Goal: Task Accomplishment & Management: Use online tool/utility

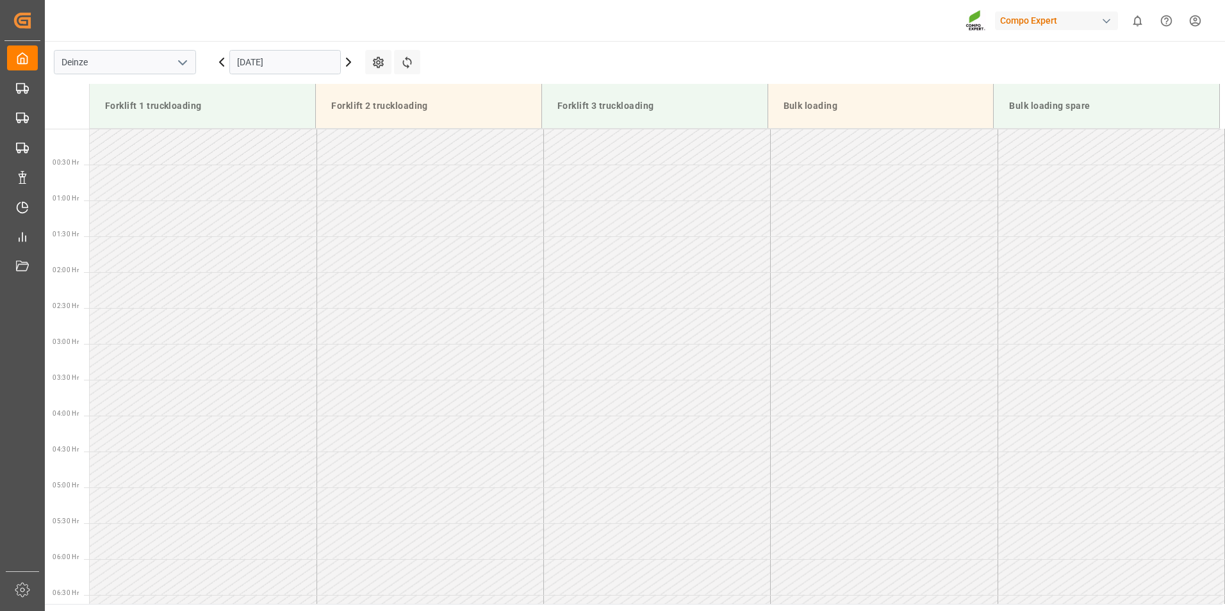
scroll to position [646, 0]
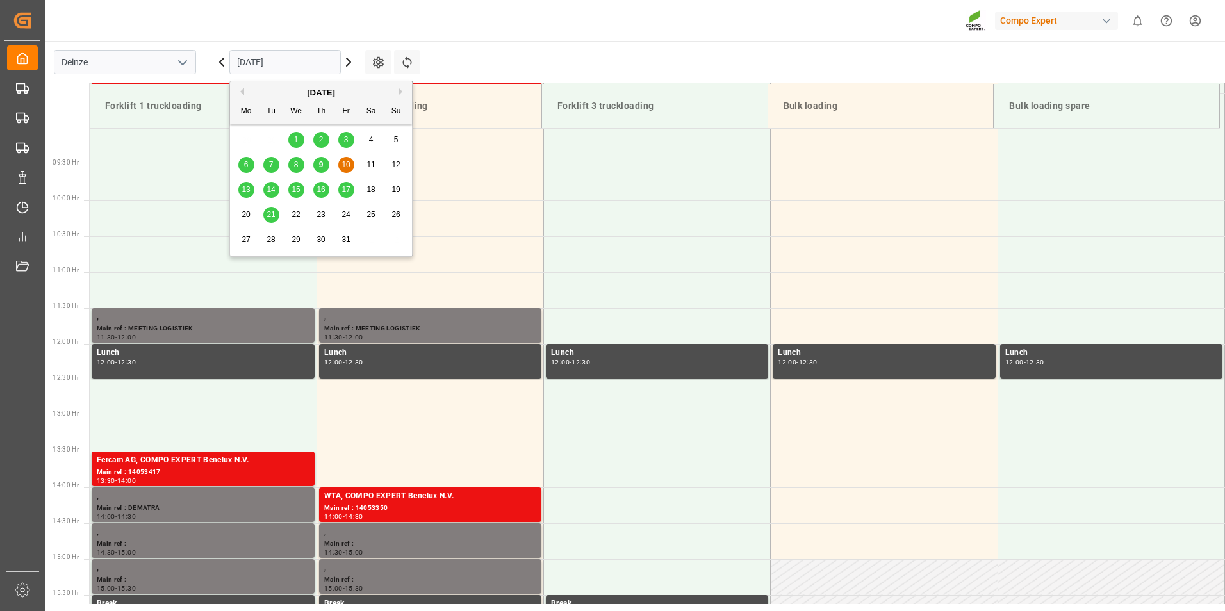
click at [291, 65] on input "[DATE]" at bounding box center [284, 62] width 111 height 24
click at [322, 166] on span "9" at bounding box center [321, 164] width 4 height 9
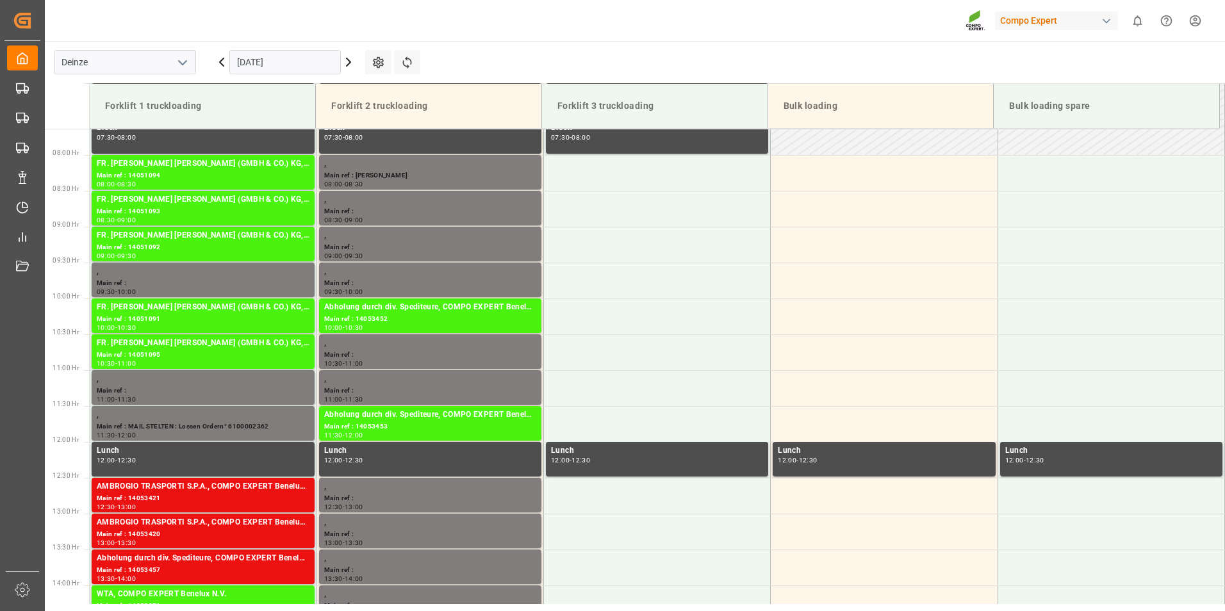
scroll to position [557, 0]
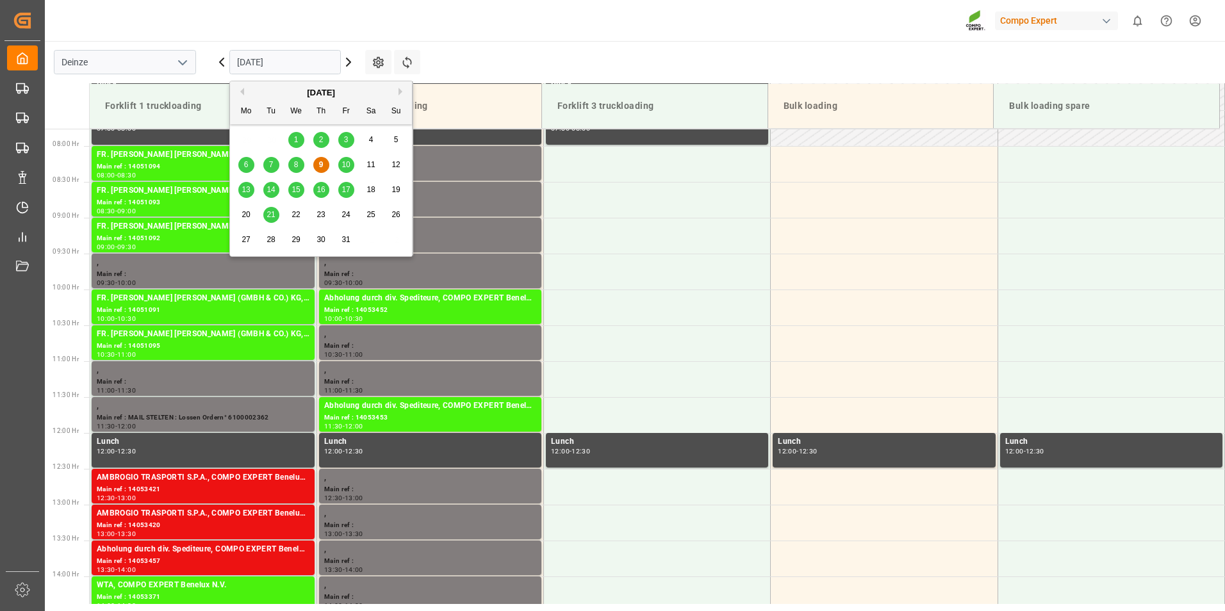
click at [308, 54] on input "[DATE]" at bounding box center [284, 62] width 111 height 24
click at [345, 165] on span "10" at bounding box center [346, 164] width 8 height 9
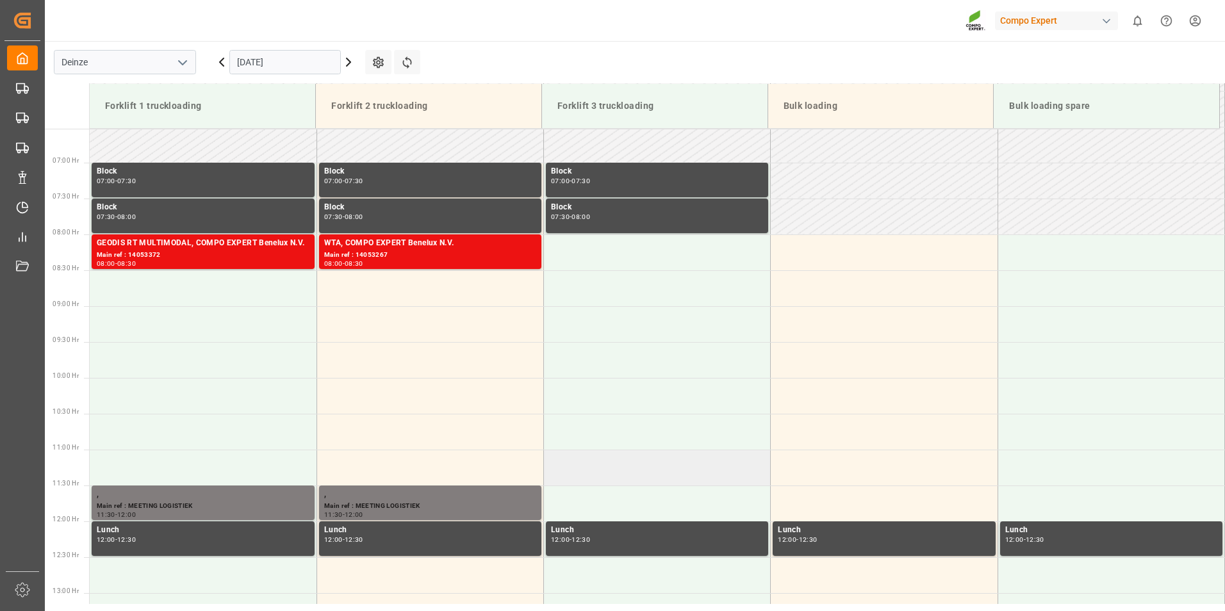
scroll to position [532, 0]
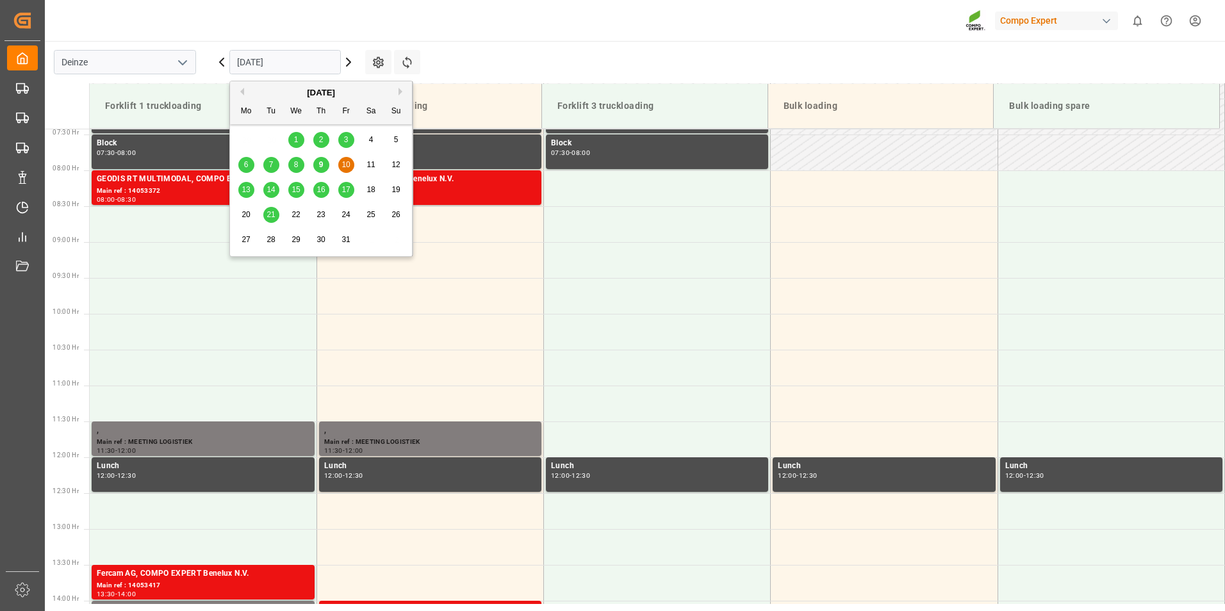
click at [303, 67] on input "[DATE]" at bounding box center [284, 62] width 111 height 24
click at [322, 169] on span "9" at bounding box center [321, 164] width 4 height 9
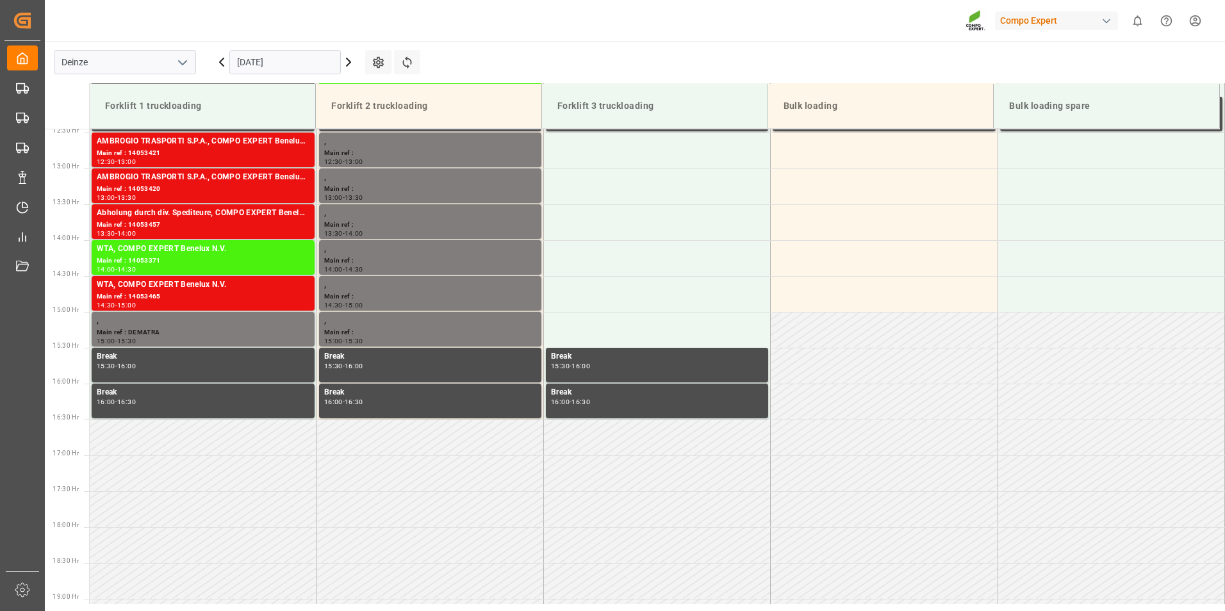
scroll to position [925, 0]
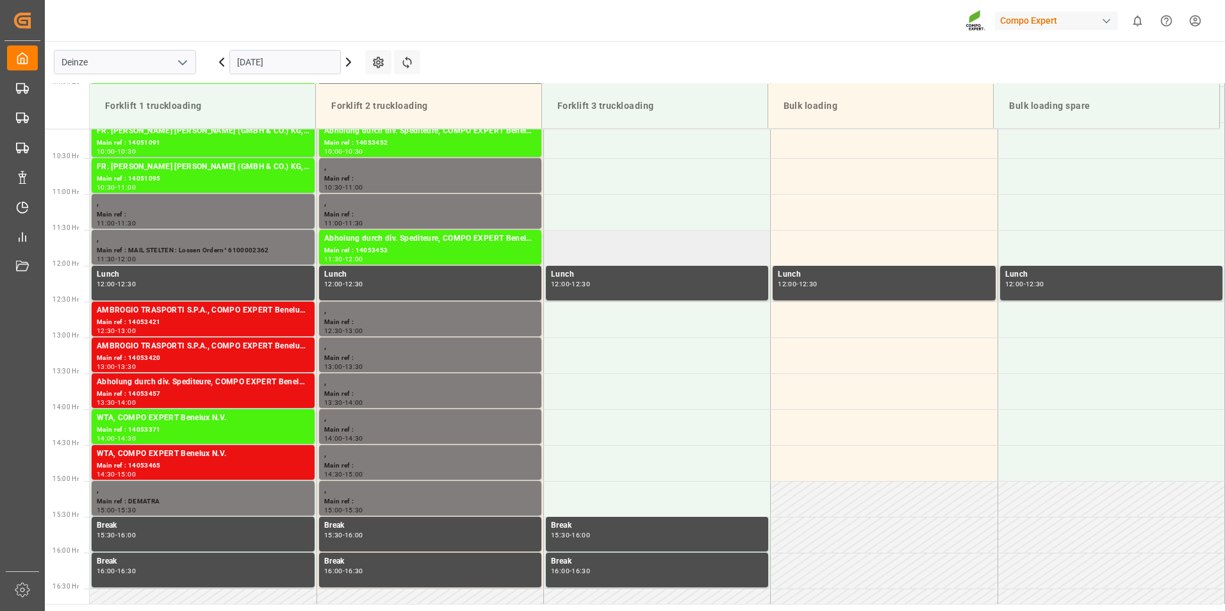
scroll to position [732, 0]
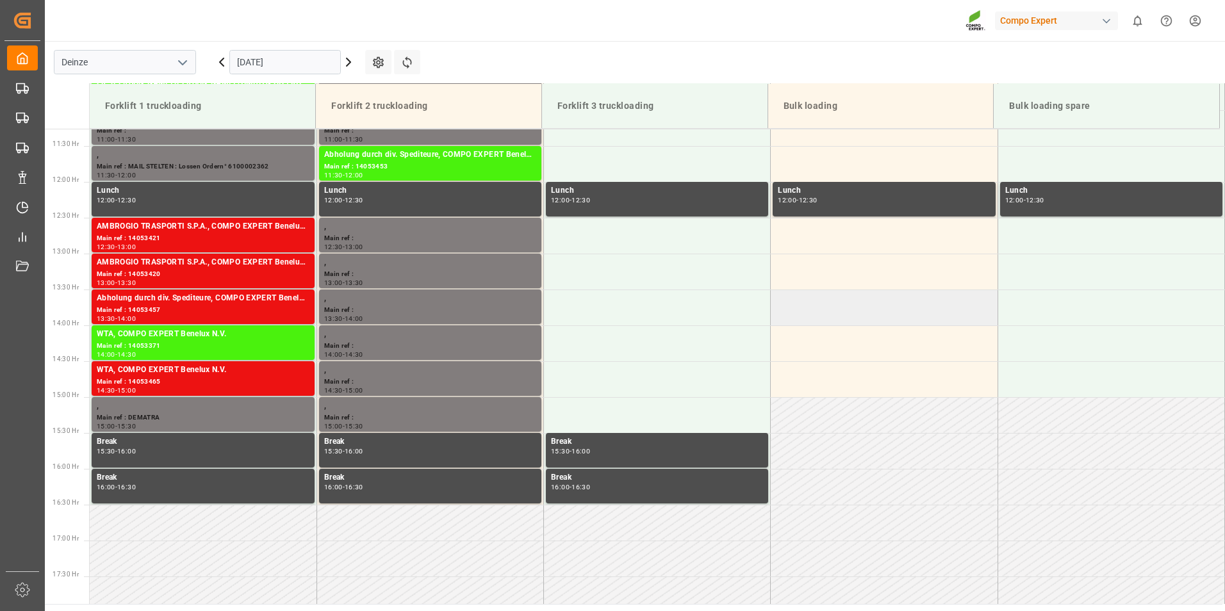
scroll to position [732, 0]
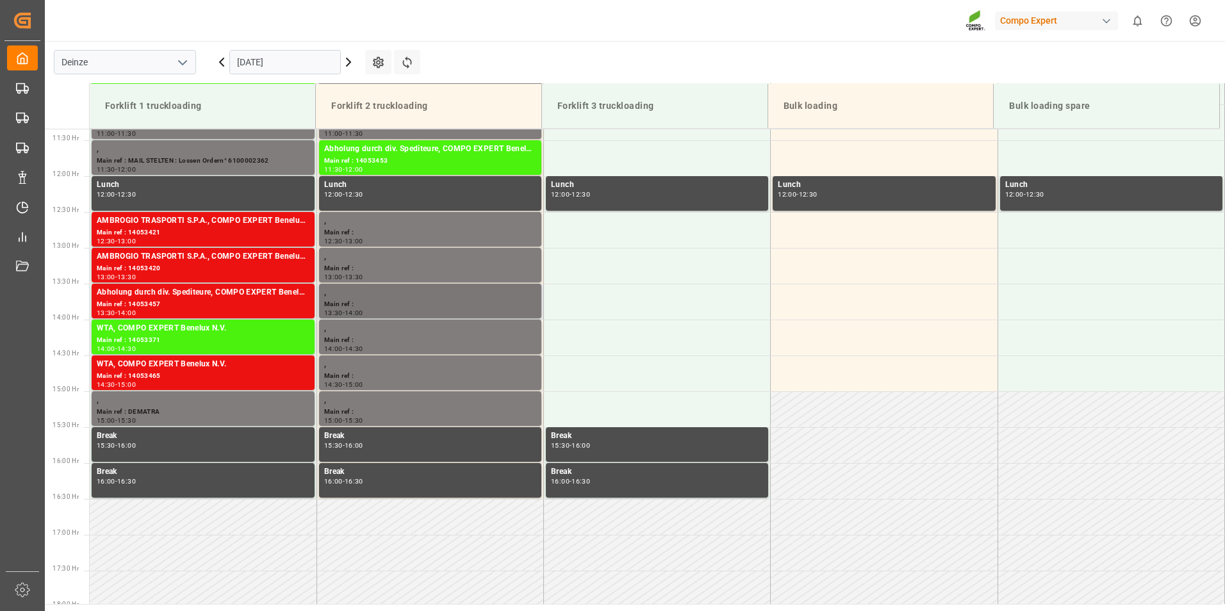
scroll to position [732, 0]
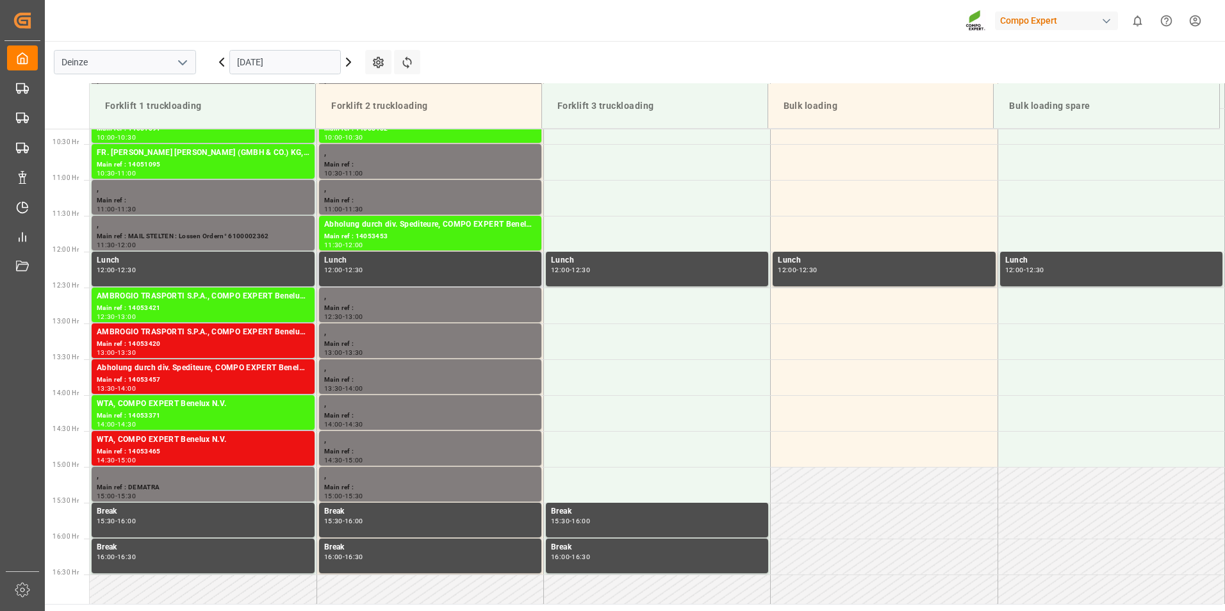
scroll to position [732, 0]
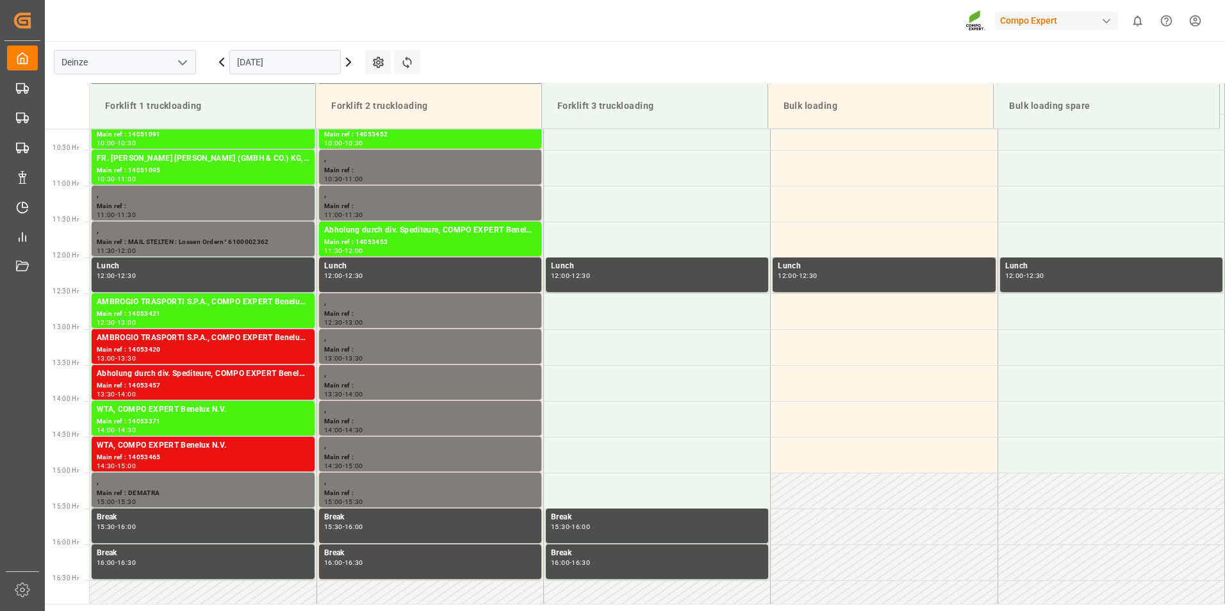
click at [303, 59] on input "[DATE]" at bounding box center [284, 62] width 111 height 24
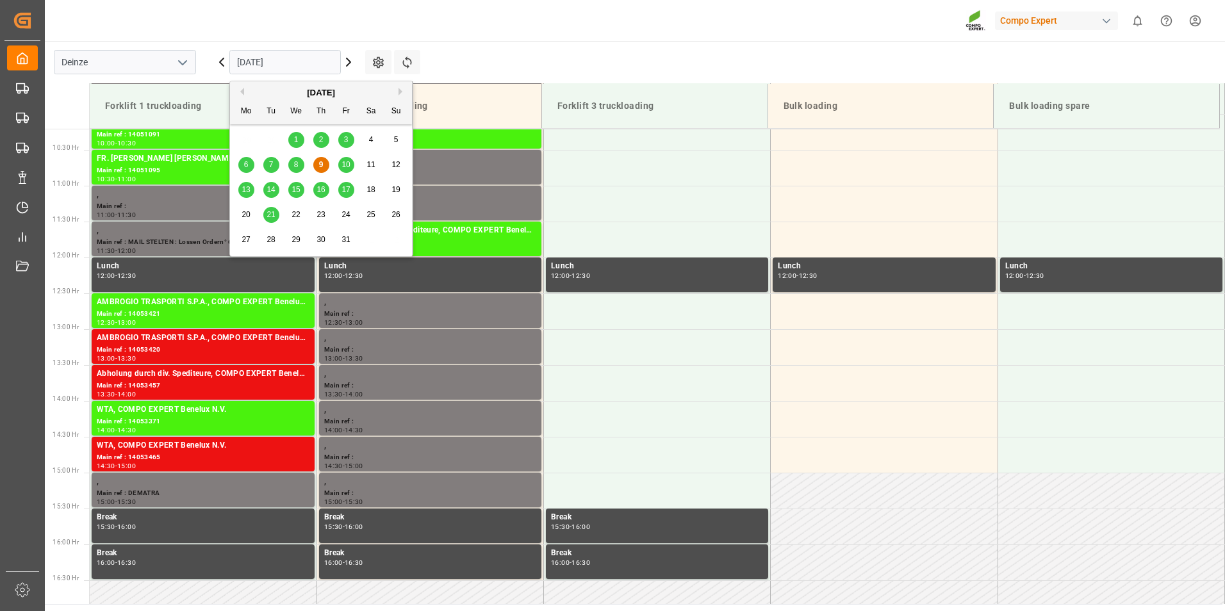
click at [347, 166] on span "10" at bounding box center [346, 164] width 8 height 9
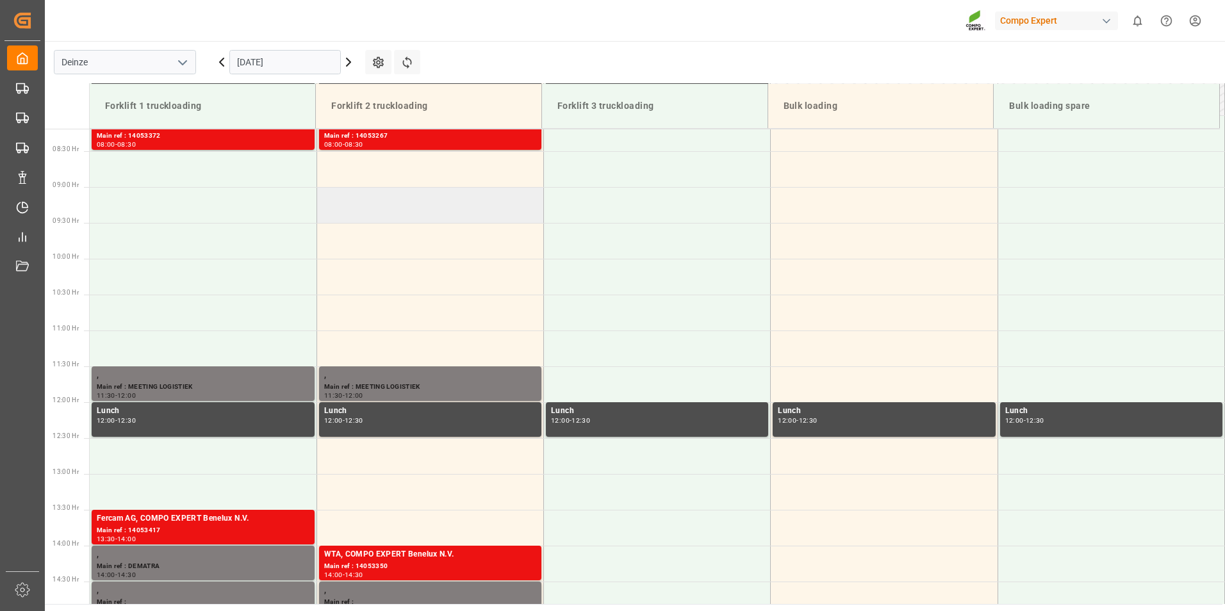
scroll to position [540, 0]
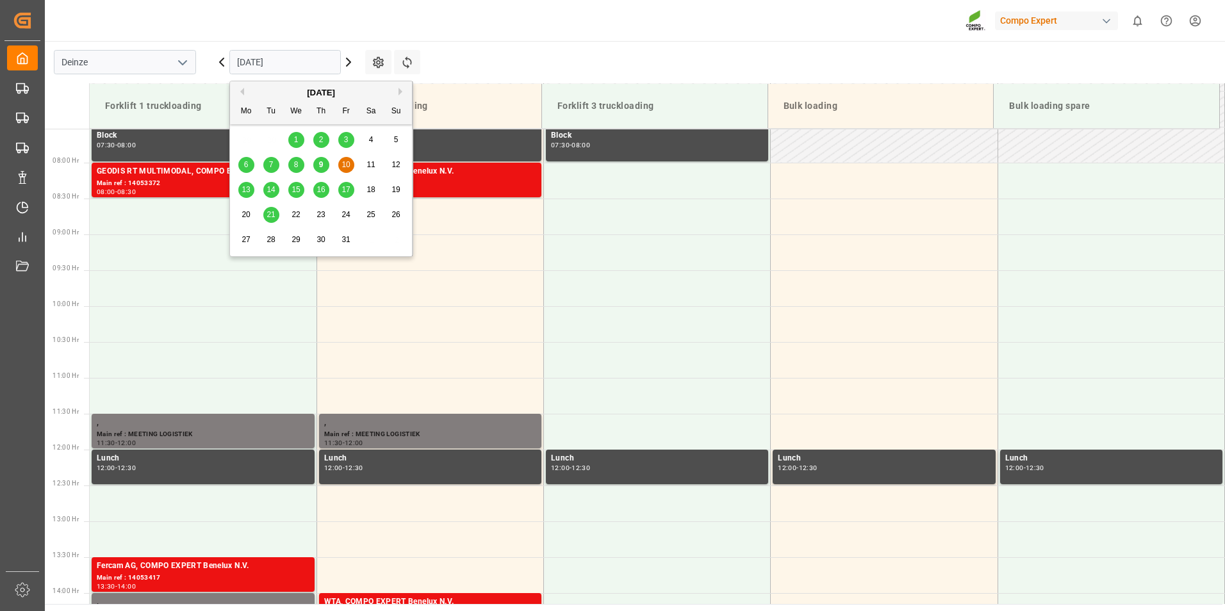
click at [293, 65] on input "[DATE]" at bounding box center [284, 62] width 111 height 24
click at [323, 166] on span "9" at bounding box center [321, 164] width 4 height 9
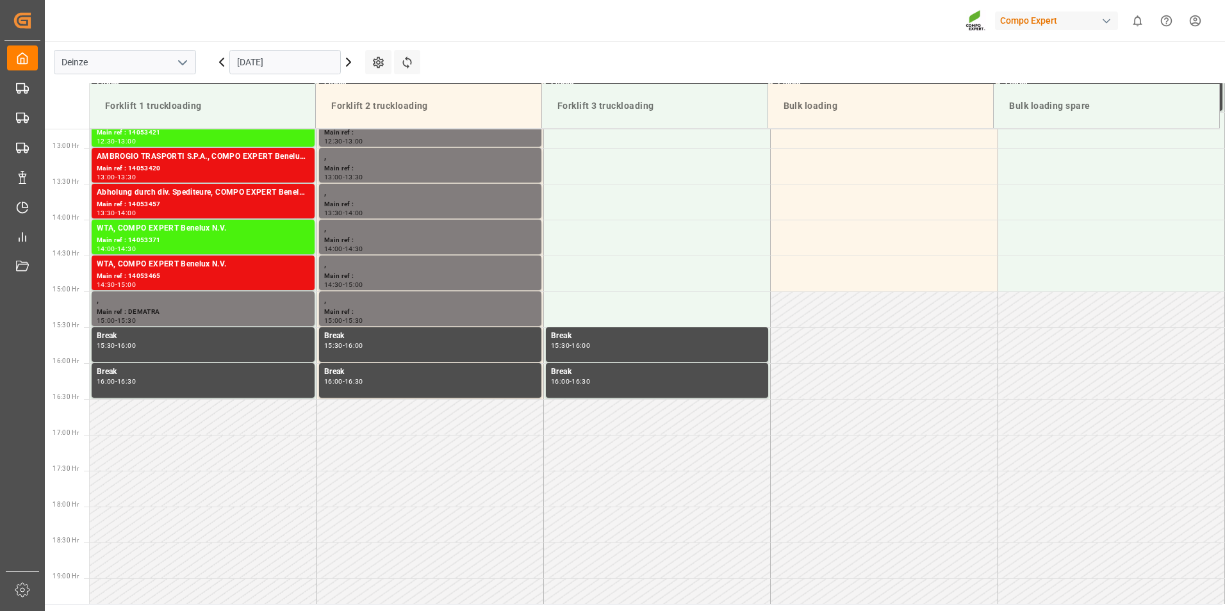
scroll to position [925, 0]
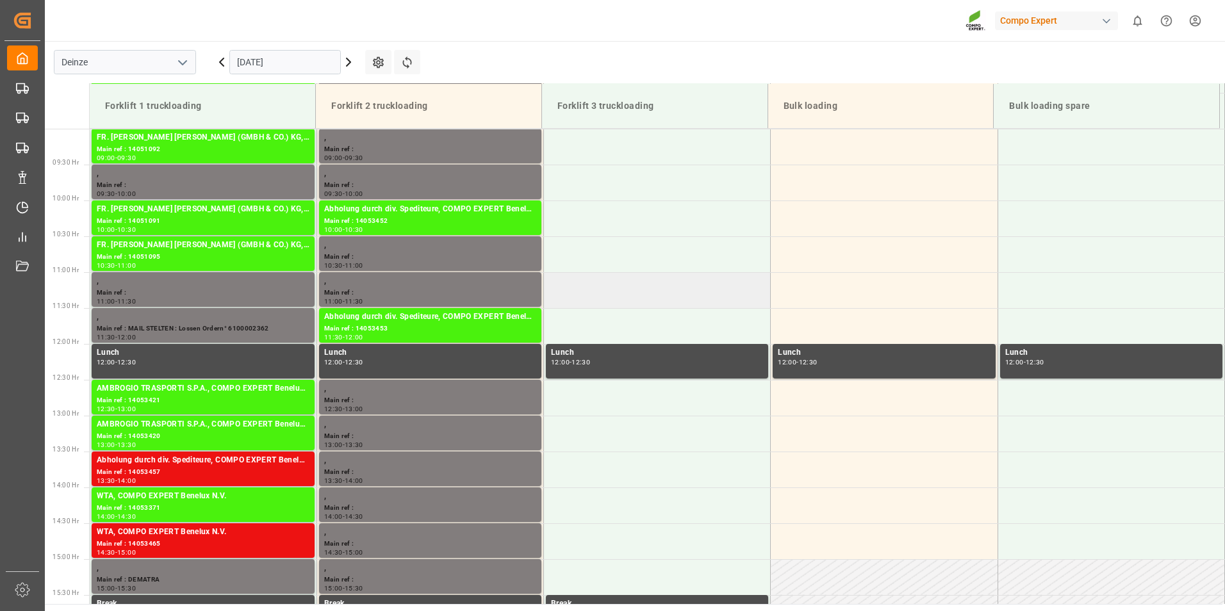
scroll to position [668, 0]
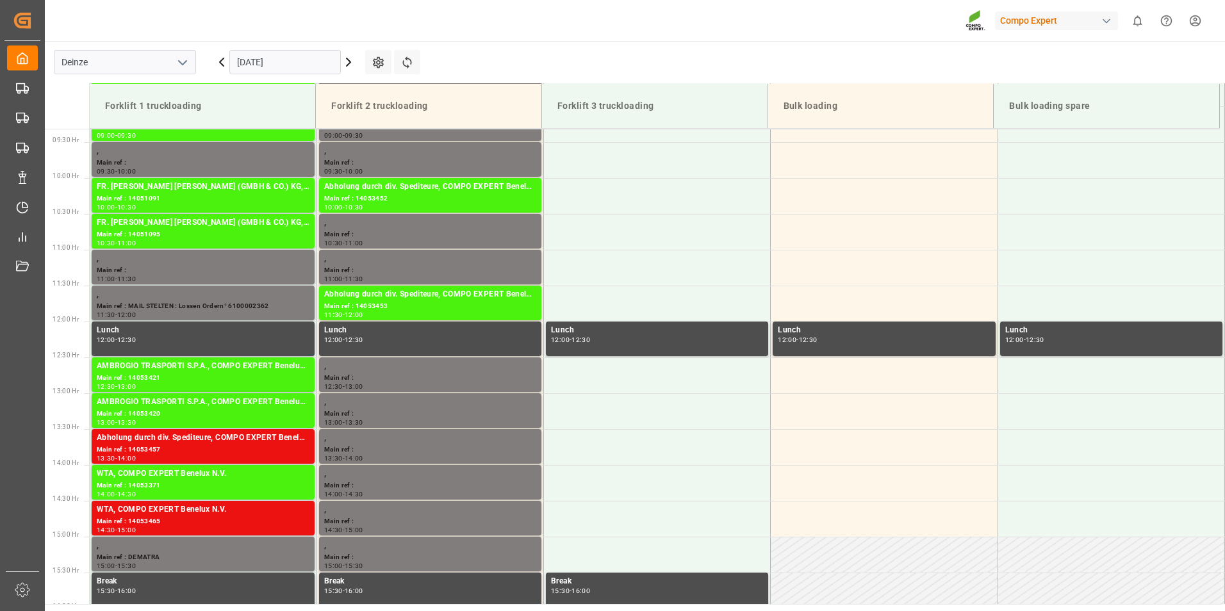
click at [308, 69] on input "[DATE]" at bounding box center [284, 62] width 111 height 24
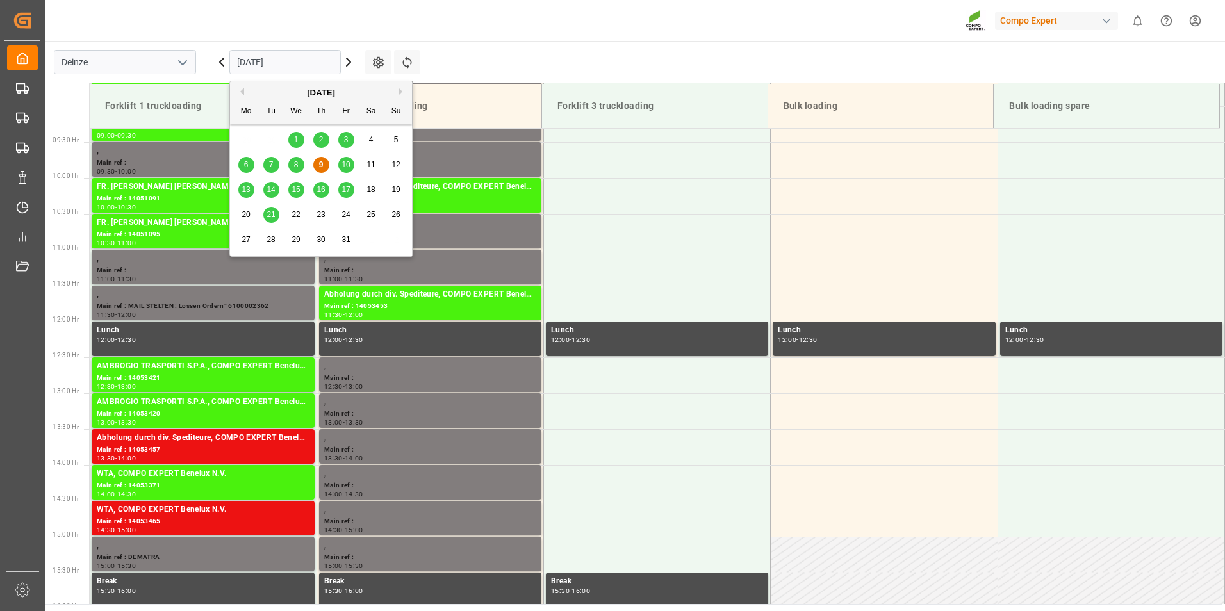
click at [345, 167] on span "10" at bounding box center [346, 164] width 8 height 9
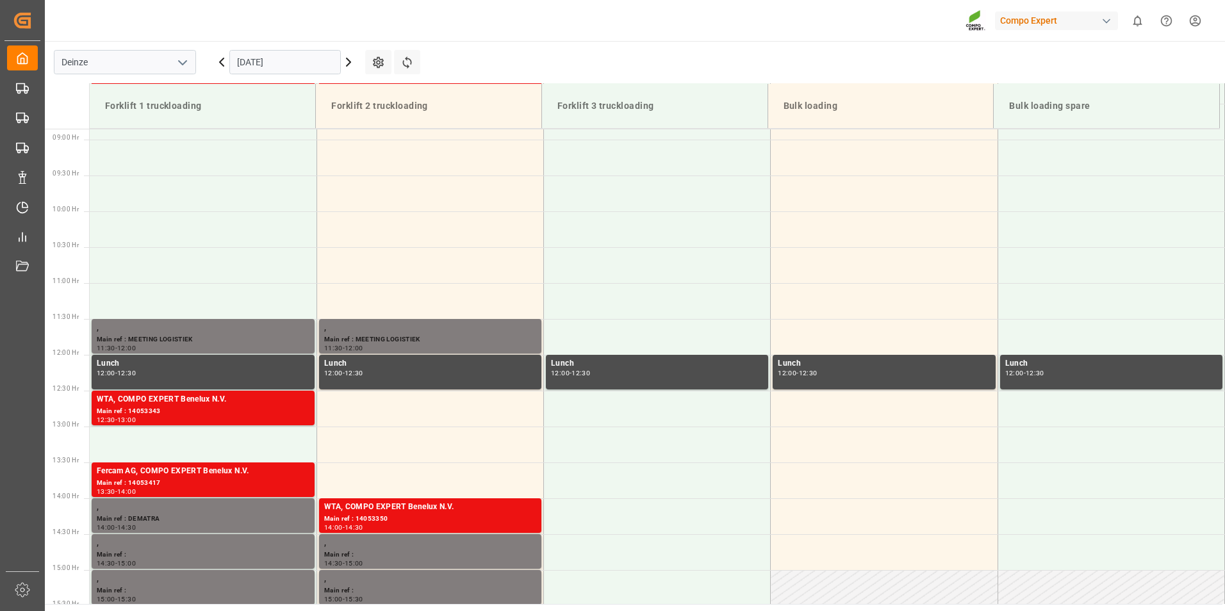
scroll to position [648, 0]
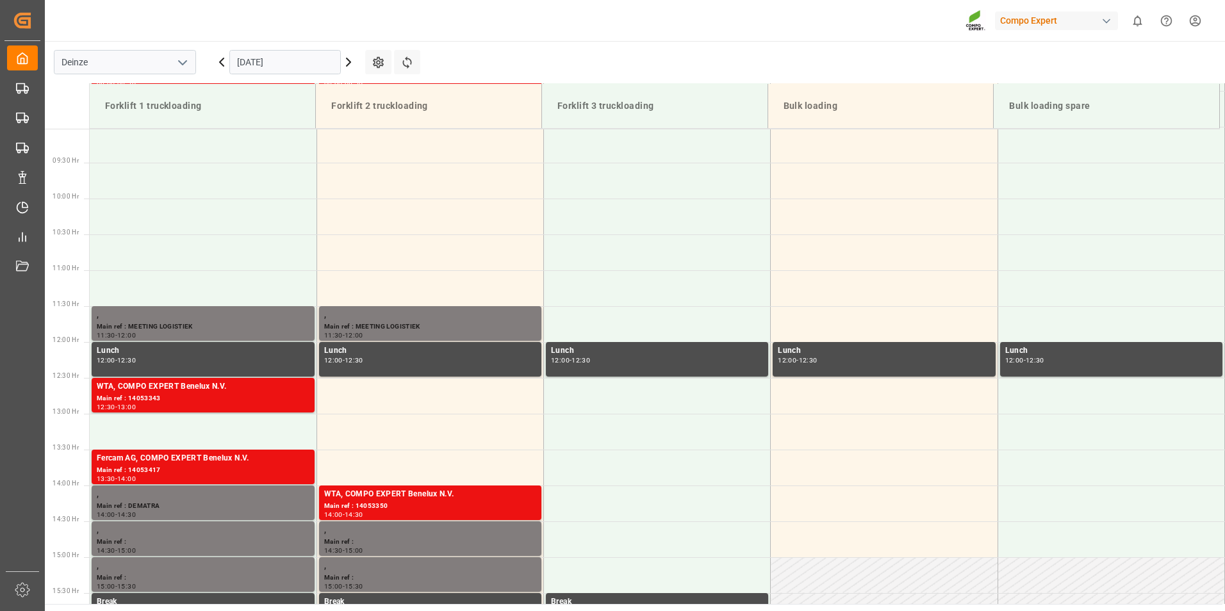
click at [316, 65] on input "[DATE]" at bounding box center [284, 62] width 111 height 24
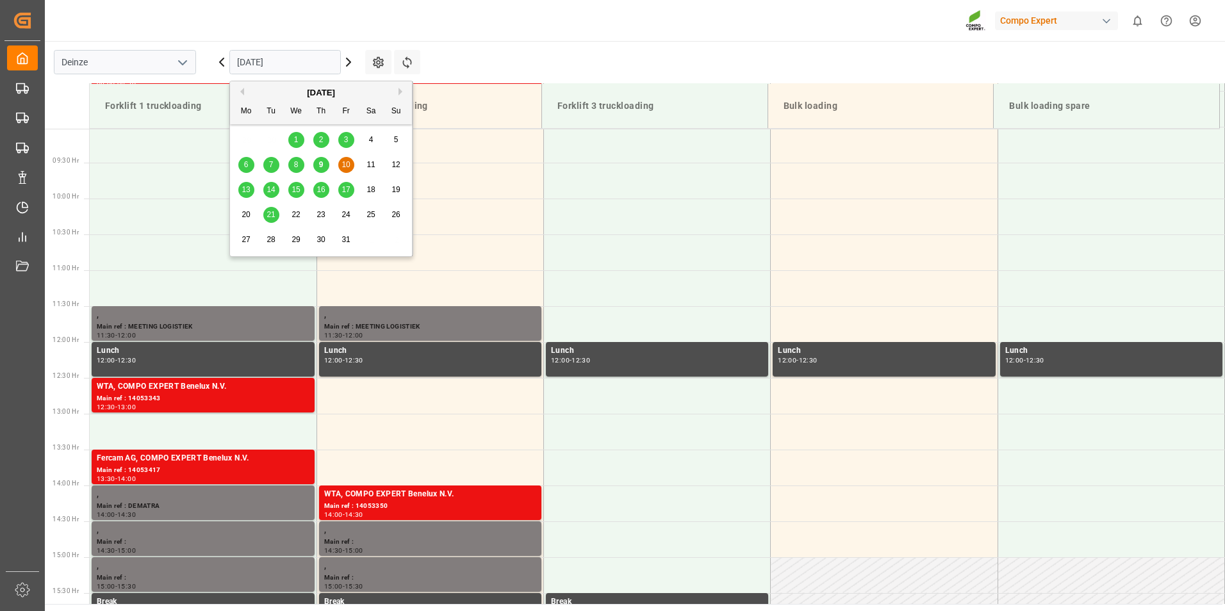
click at [324, 163] on div "9" at bounding box center [321, 165] width 16 height 15
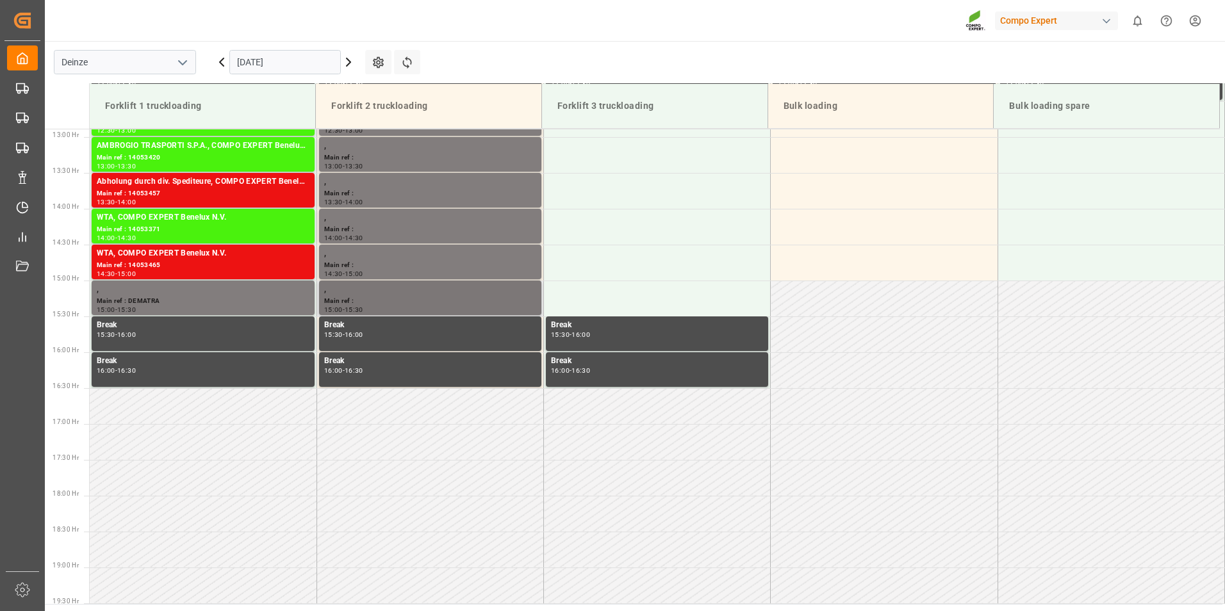
scroll to position [796, 0]
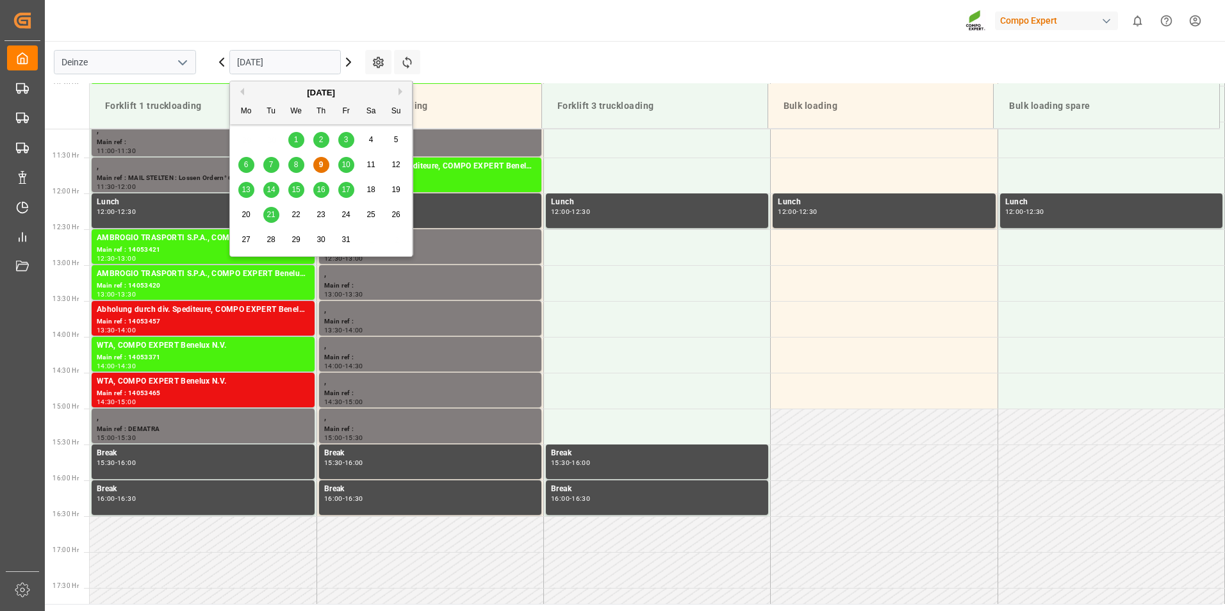
click at [311, 69] on input "[DATE]" at bounding box center [284, 62] width 111 height 24
click at [347, 168] on span "10" at bounding box center [346, 164] width 8 height 9
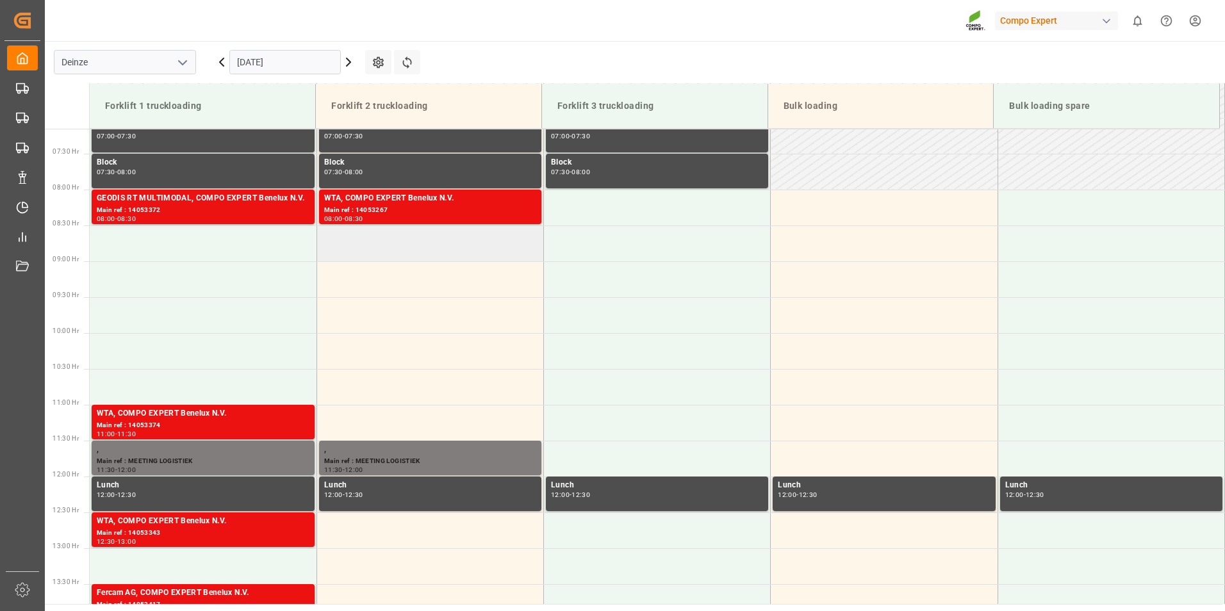
scroll to position [484, 0]
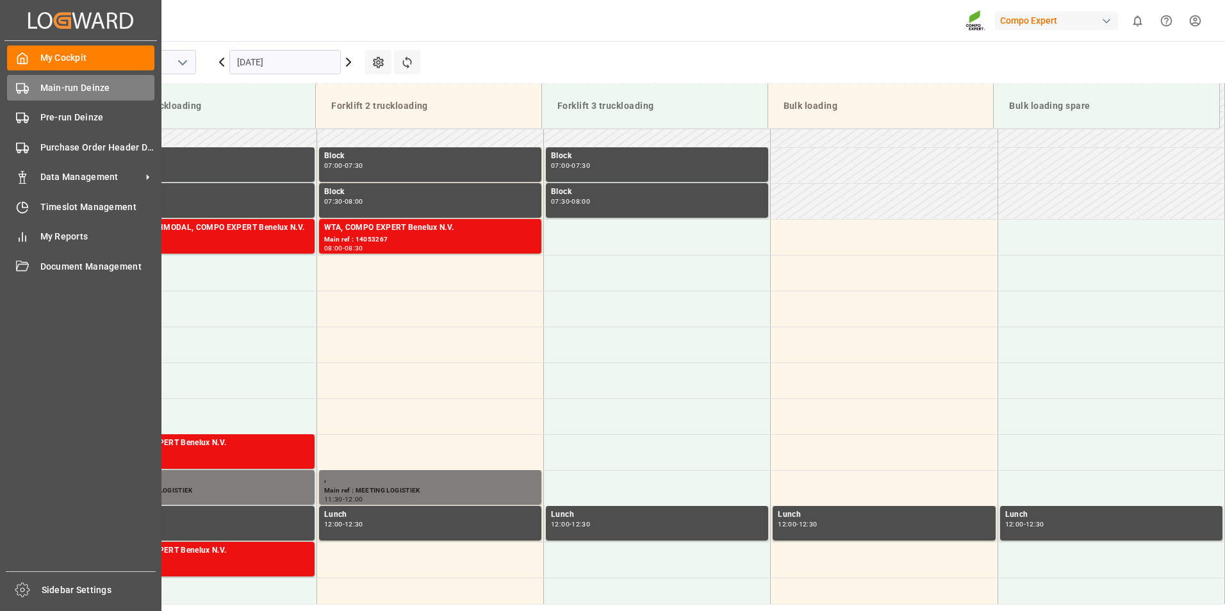
click at [17, 87] on icon at bounding box center [22, 88] width 13 height 13
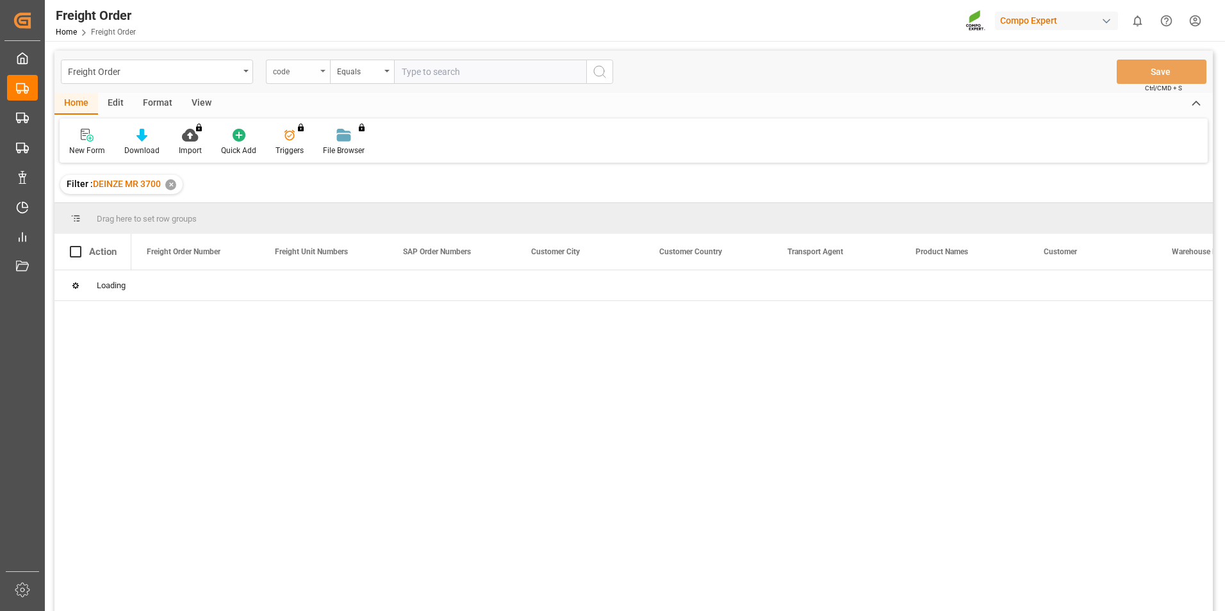
click at [324, 70] on icon "open menu" at bounding box center [322, 71] width 5 height 3
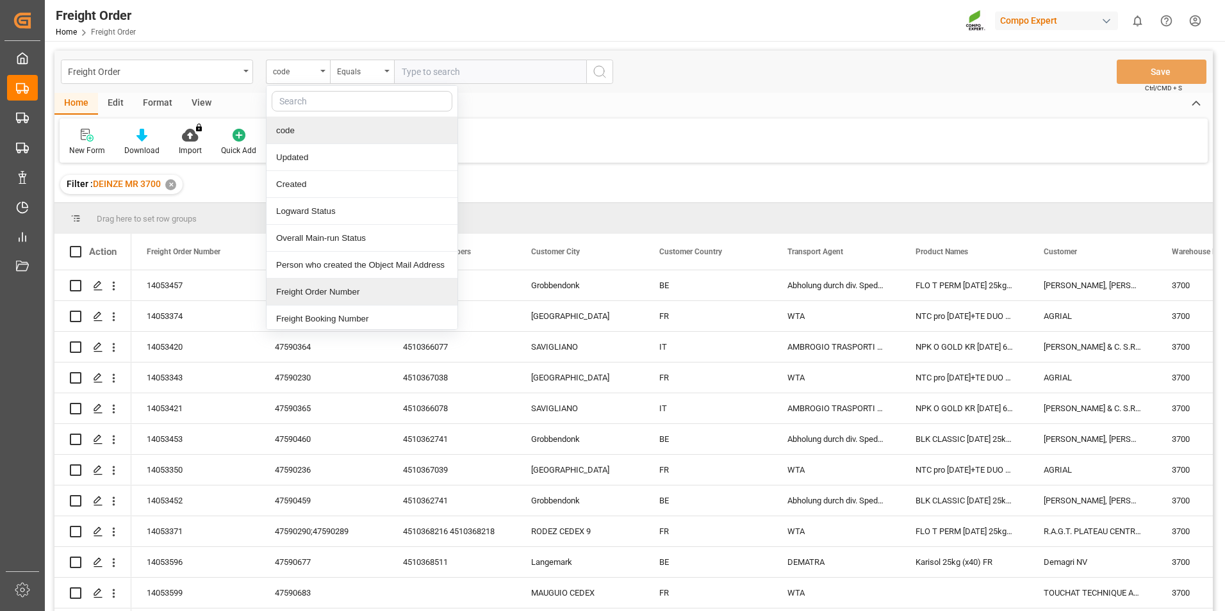
click at [293, 293] on div "Freight Order Number" at bounding box center [362, 292] width 191 height 27
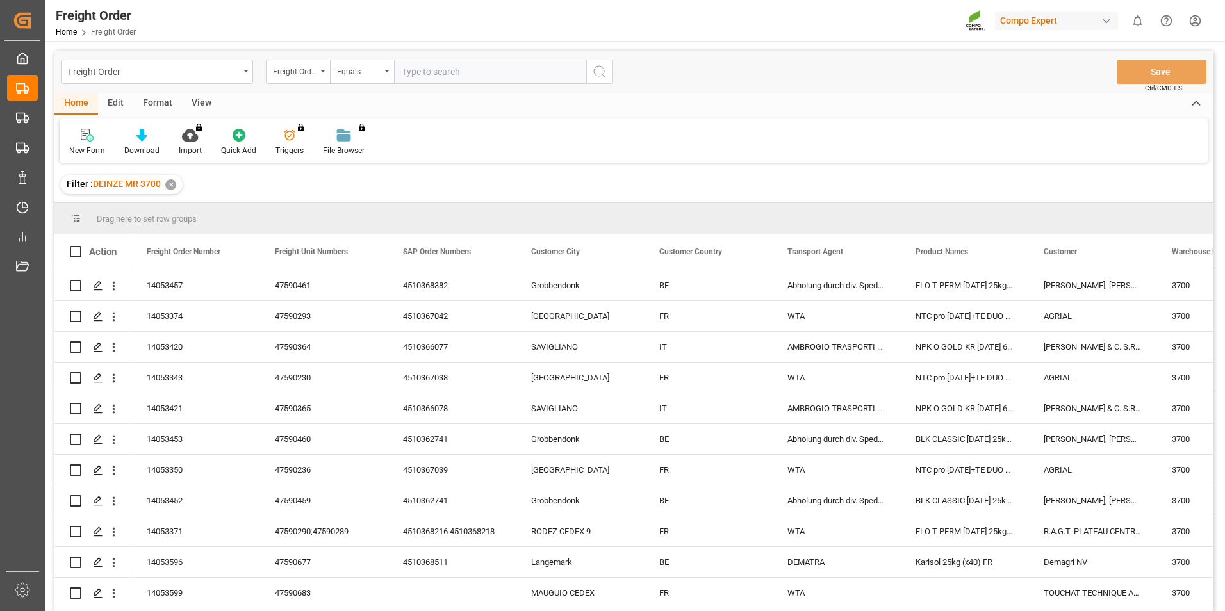
click at [427, 76] on input "text" at bounding box center [490, 72] width 192 height 24
type input "14053465"
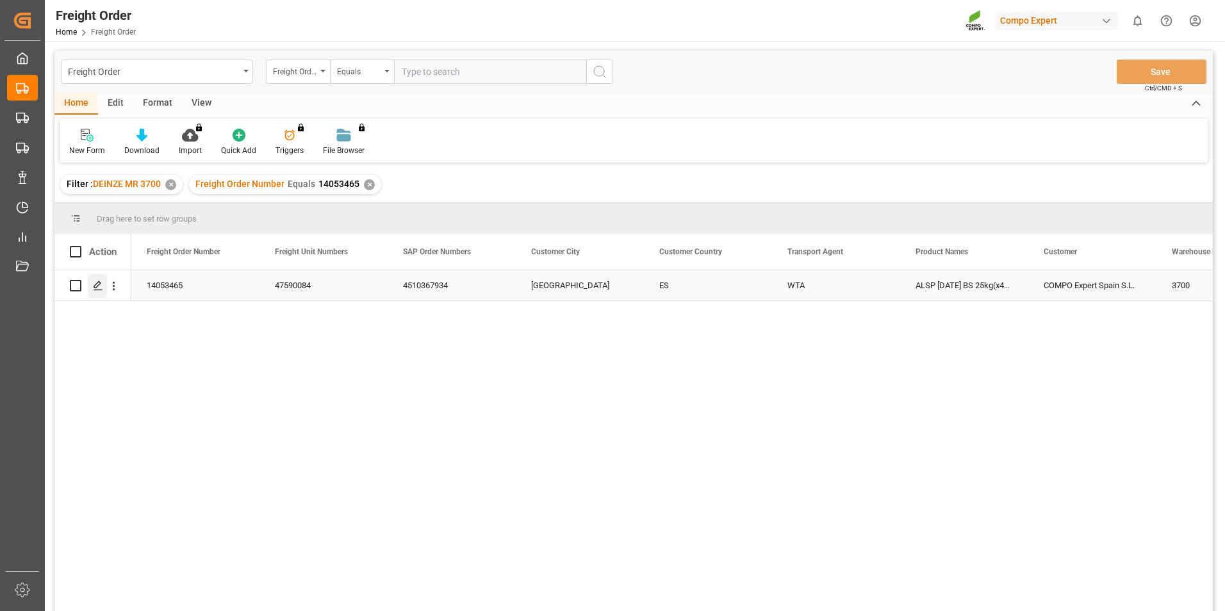
click at [97, 285] on icon "Press SPACE to select this row." at bounding box center [98, 286] width 10 height 10
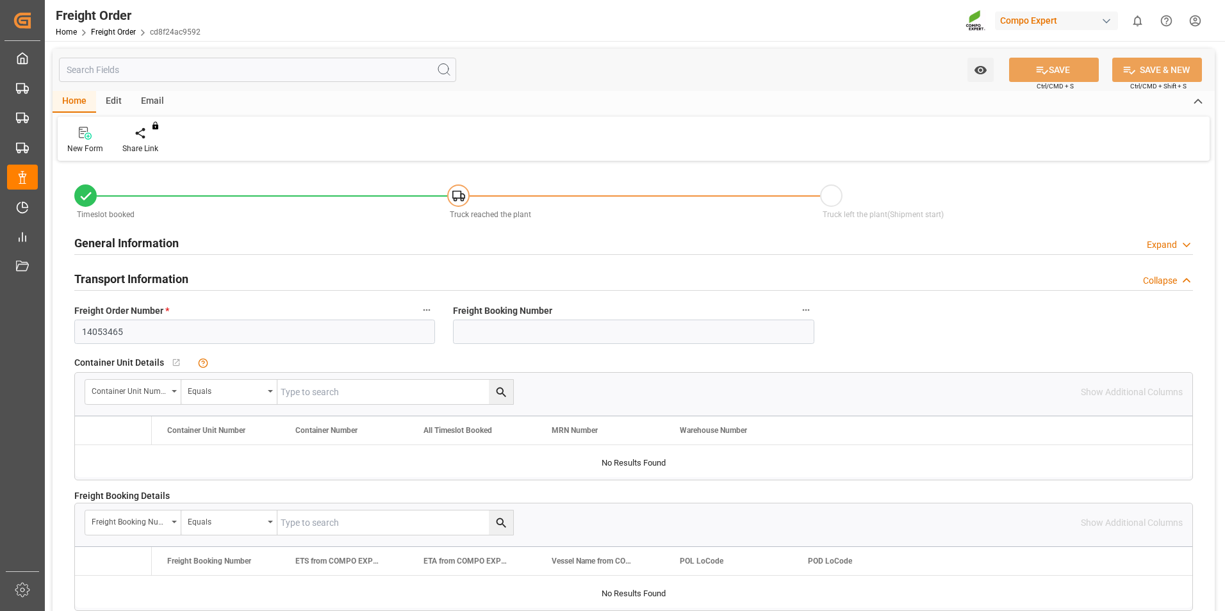
type input "13"
type input "8945.89"
type input "0"
type input "8945.89"
type input "06.10.2025 00:00"
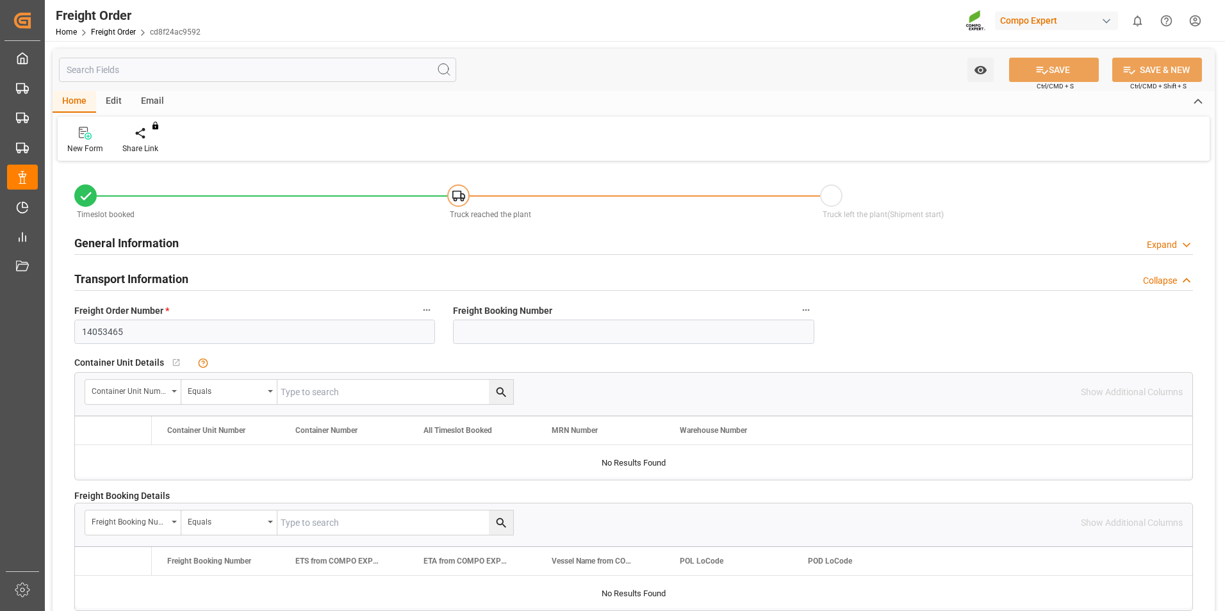
type input "07.10.2025 14:58"
click at [153, 136] on icon at bounding box center [149, 132] width 9 height 11
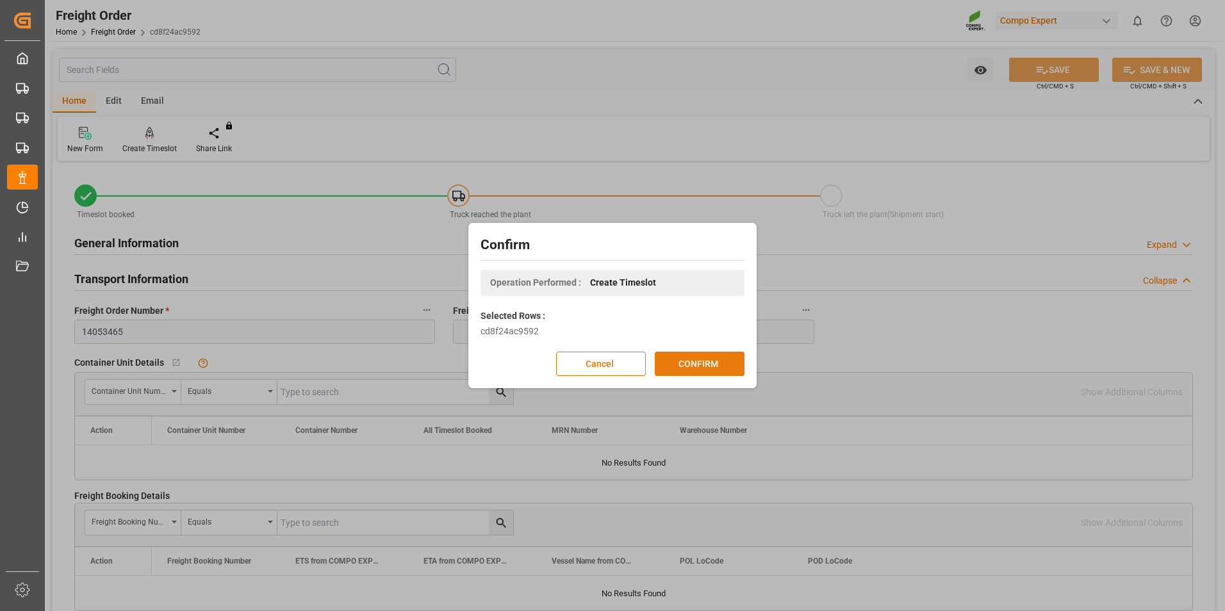
click at [700, 363] on button "CONFIRM" at bounding box center [700, 364] width 90 height 24
